Goal: Find contact information: Find contact information

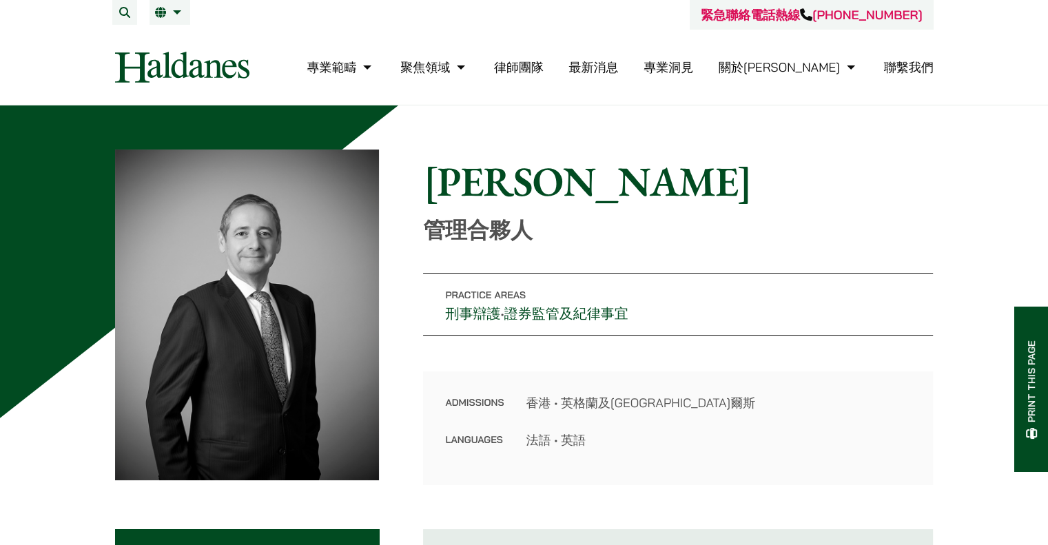
click at [322, 82] on div "專業範疇 反壟斷和競爭法 民事訴訟及爭議解決 公司及商業業務 刑事辯護 欺詐、資產追踪和追討 知識產權 婚姻及家事法 傳媒、娛樂及體育事務 私人客戶 物業及物…" at bounding box center [524, 67] width 842 height 31
click at [929, 65] on link "聯繫我們" at bounding box center [909, 67] width 50 height 16
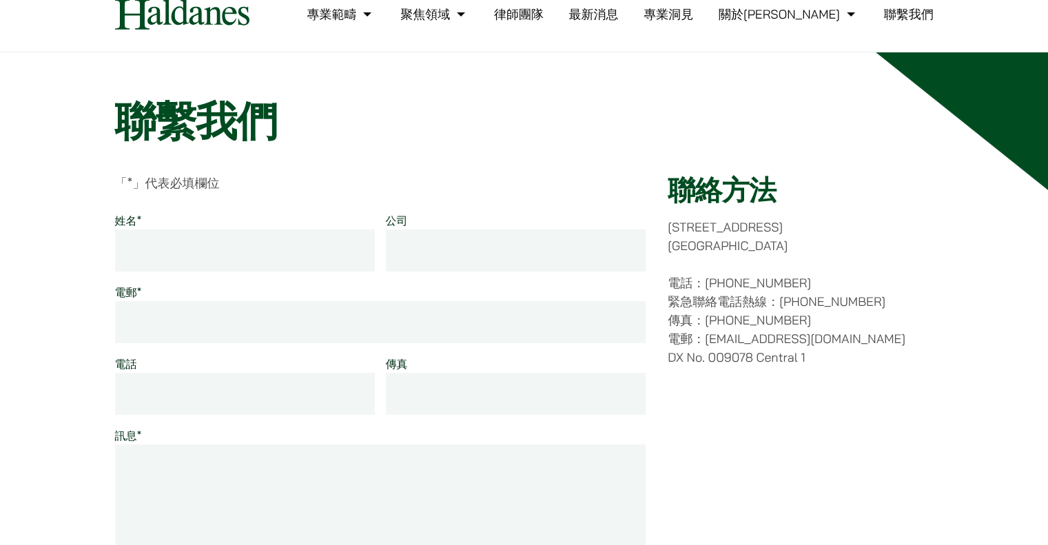
scroll to position [69, 0]
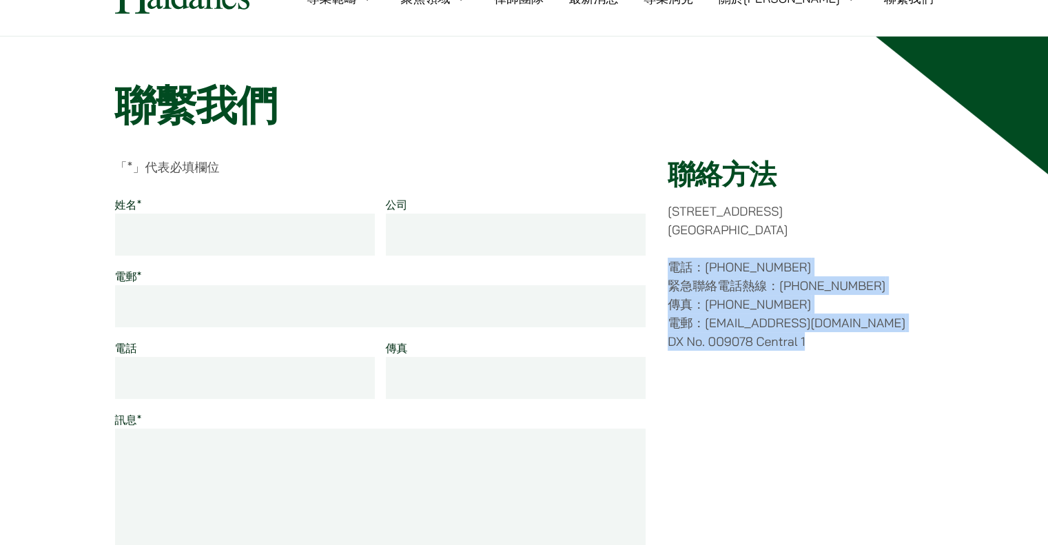
drag, startPoint x: 838, startPoint y: 349, endPoint x: 661, endPoint y: 260, distance: 198.4
click at [661, 260] on div "「 * 」代表必填欄位 姓名 * 公司 電郵 * 電話 傳真 訊息 * Name 此欄位用作驗證填寫的資料是否正確，請勿修改。 提交 聯絡方法 [STREET…" at bounding box center [524, 426] width 818 height 537
copy p "電話：[PHONE_NUMBER] 緊急聯絡電話熱線：[PHONE_NUMBER] 傳真：[PHONE_NUMBER] 電郵：[EMAIL_ADDRESS][…"
click at [949, 369] on div "聯繫我們 「 * 」代表必填欄位 姓名 * 公司 電郵 * 電話 傳真 訊息 * Name 此欄位用作驗證填寫的資料是否正確，請勿修改。 提交 聯絡方法 [S…" at bounding box center [524, 554] width 868 height 947
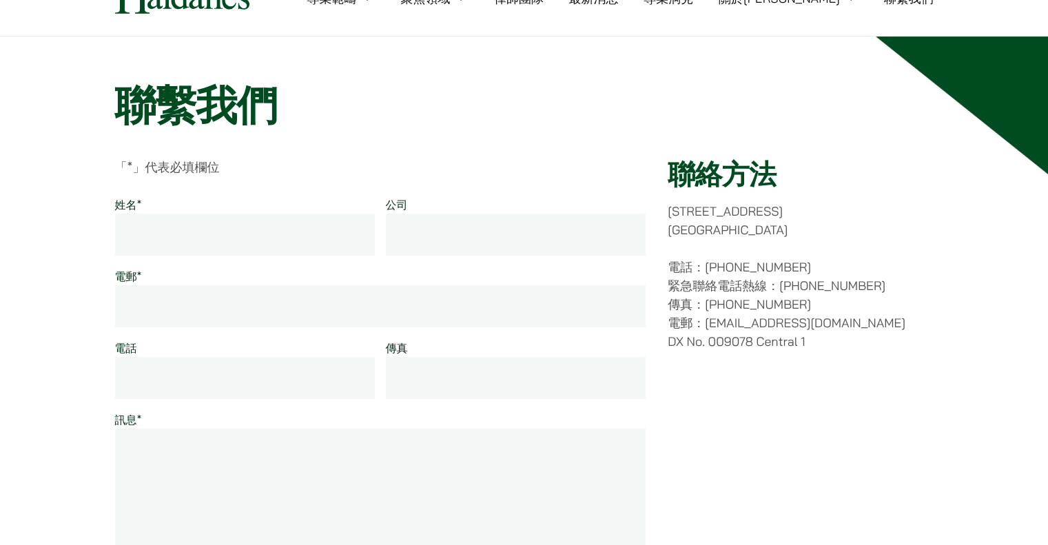
click at [869, 335] on p "電話：[PHONE_NUMBER] 緊急聯絡電話熱線：[PHONE_NUMBER] 傳真：[PHONE_NUMBER] 電郵：[EMAIL_ADDRESS][…" at bounding box center [799, 304] width 265 height 93
drag, startPoint x: 873, startPoint y: 324, endPoint x: 884, endPoint y: 176, distance: 147.8
click at [674, 314] on p "電話：[PHONE_NUMBER] 緊急聯絡電話熱線：[PHONE_NUMBER] 傳真：[PHONE_NUMBER] 電郵：[EMAIL_ADDRESS][…" at bounding box center [799, 304] width 265 height 93
click at [895, 153] on div "聯繫我們 「 * 」代表必填欄位 姓名 * 公司 電郵 * 電話 傳真 訊息 * Name 此欄位用作驗證填寫的資料是否正確，請勿修改。 提交 聯絡方法 [S…" at bounding box center [524, 554] width 868 height 947
click at [503, 158] on p "「 * 」代表必填欄位" at bounding box center [380, 167] width 531 height 19
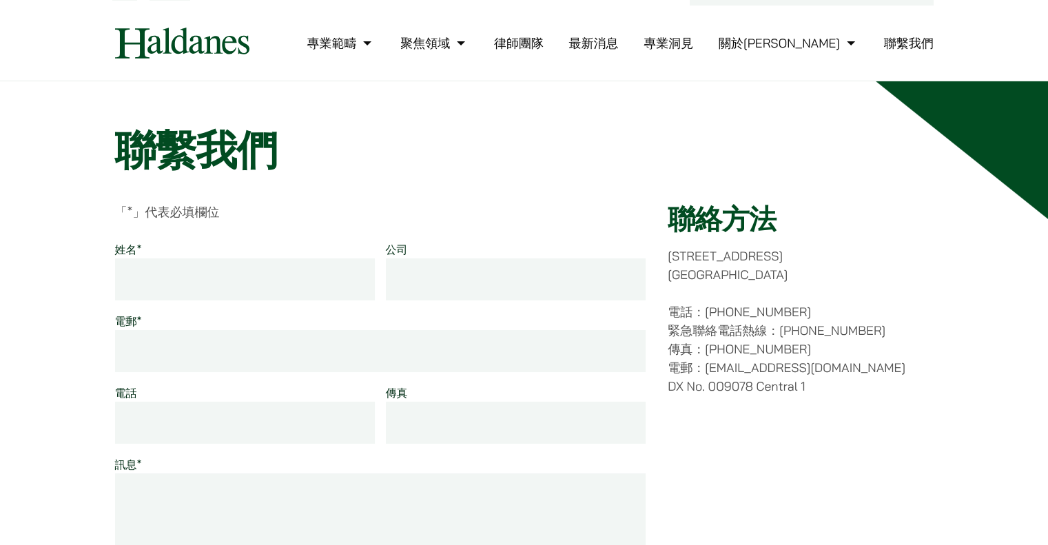
scroll to position [0, 0]
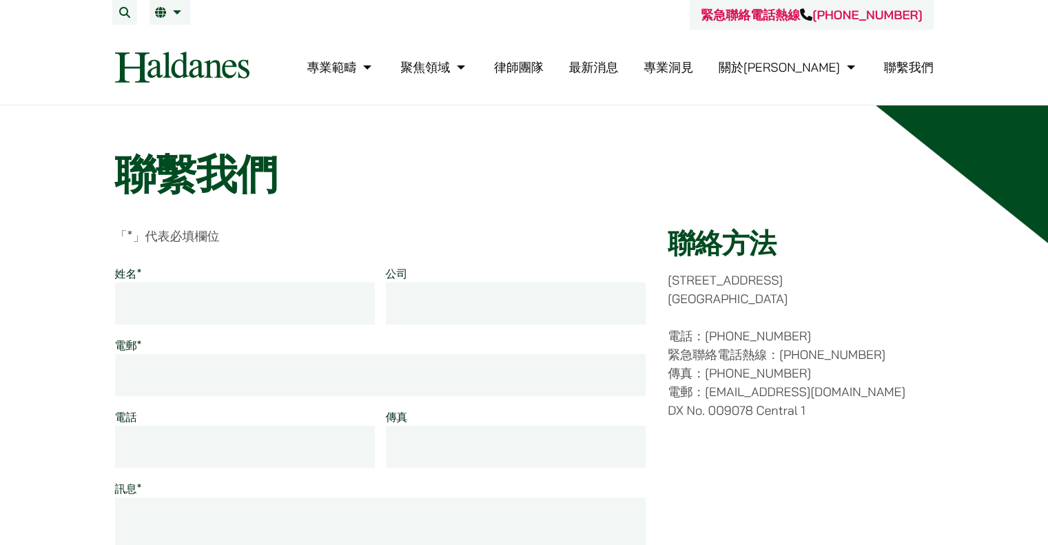
drag, startPoint x: 26, startPoint y: 134, endPoint x: 238, endPoint y: 70, distance: 221.0
